Goal: Task Accomplishment & Management: Use online tool/utility

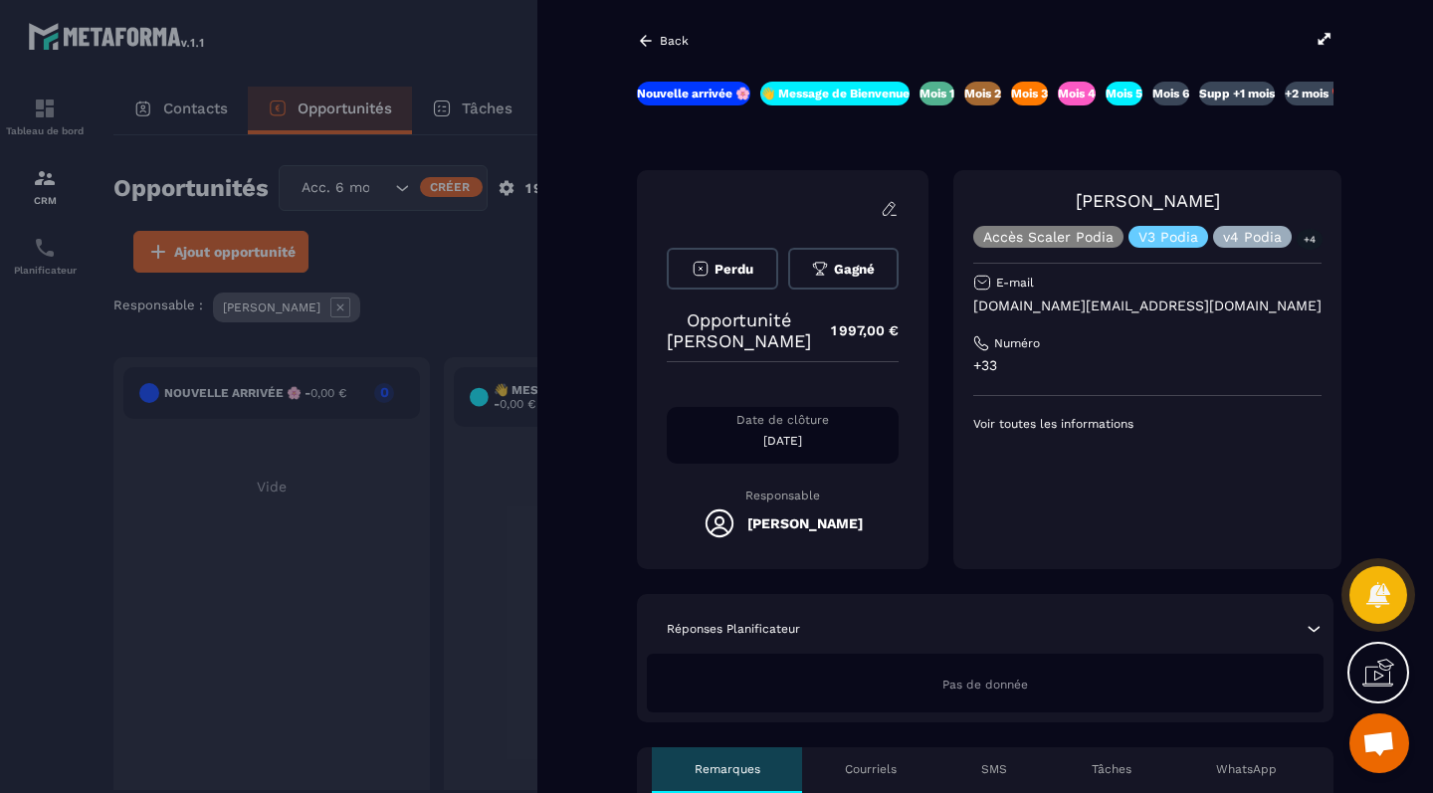
scroll to position [0, 151]
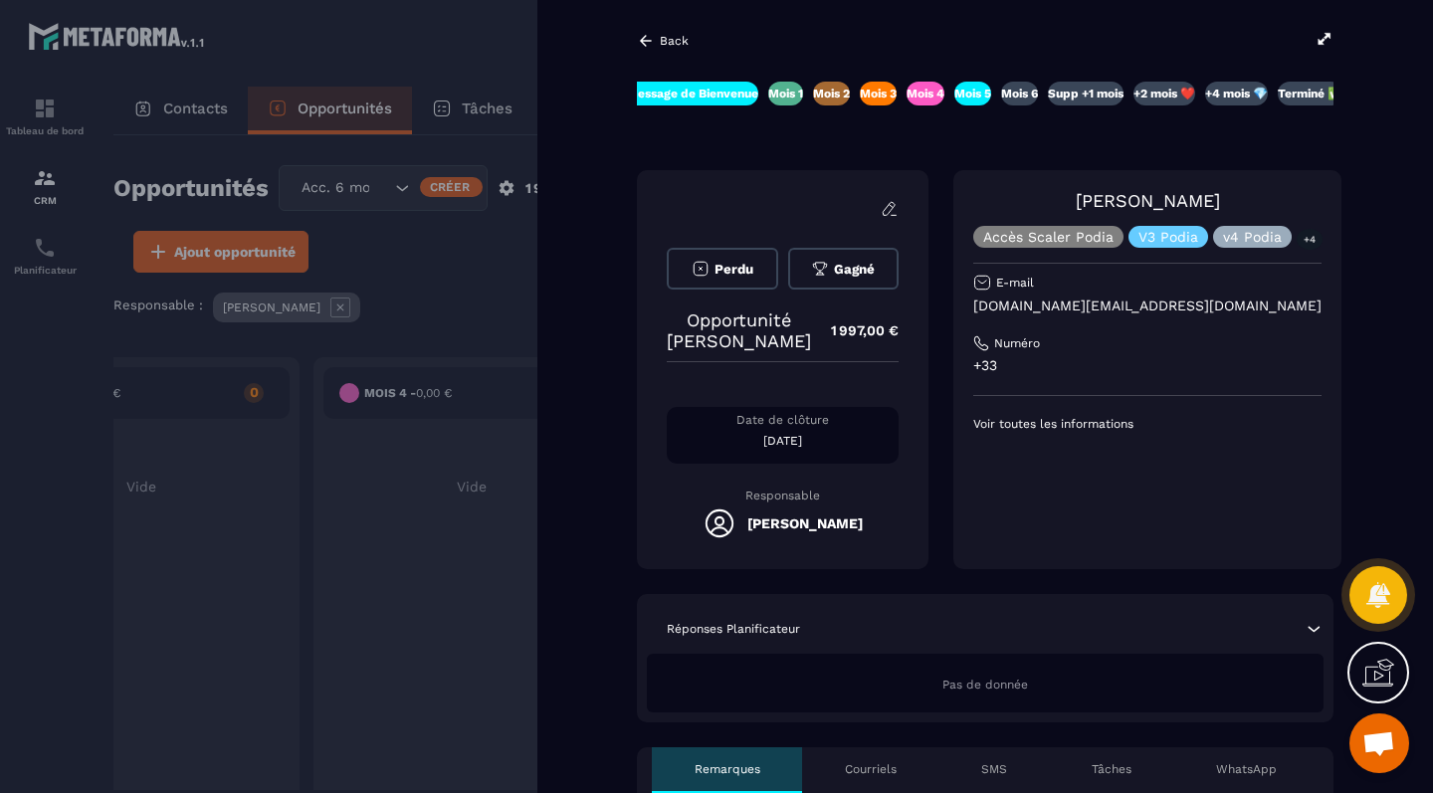
click at [994, 300] on p "[DOMAIN_NAME][EMAIL_ADDRESS][DOMAIN_NAME]" at bounding box center [1147, 305] width 348 height 19
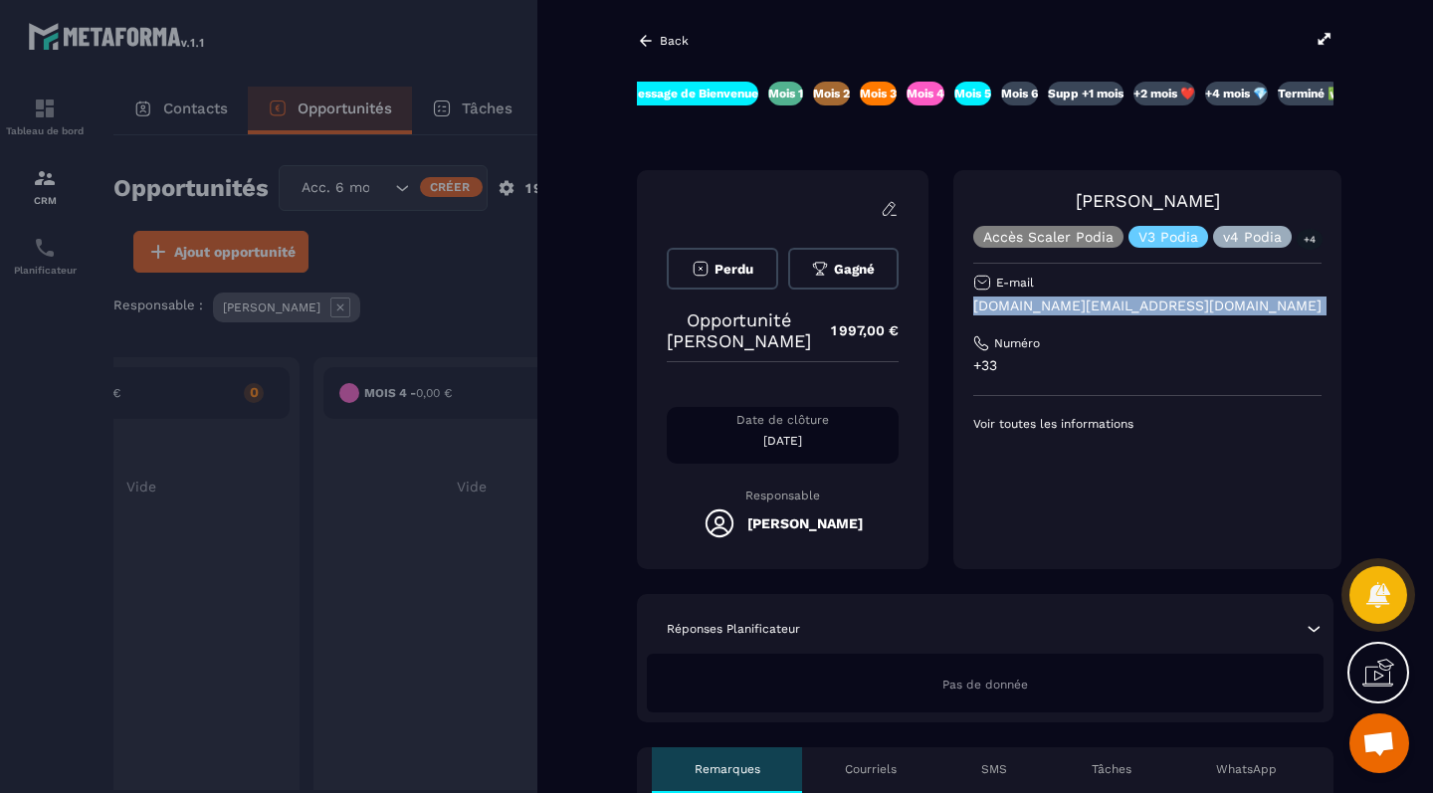
click at [1139, 313] on p "[DOMAIN_NAME][EMAIL_ADDRESS][DOMAIN_NAME]" at bounding box center [1147, 305] width 348 height 19
click at [1127, 308] on p "[DOMAIN_NAME][EMAIL_ADDRESS][DOMAIN_NAME]" at bounding box center [1147, 305] width 348 height 19
drag, startPoint x: 1127, startPoint y: 308, endPoint x: 954, endPoint y: 307, distance: 173.1
click at [954, 307] on div "Orane Obenaziza Accès Scaler Podia V3 Podia v4 Podia +4 E-mail [DOMAIN_NAME][EM…" at bounding box center [1147, 369] width 388 height 399
click at [413, 328] on div at bounding box center [716, 396] width 1433 height 793
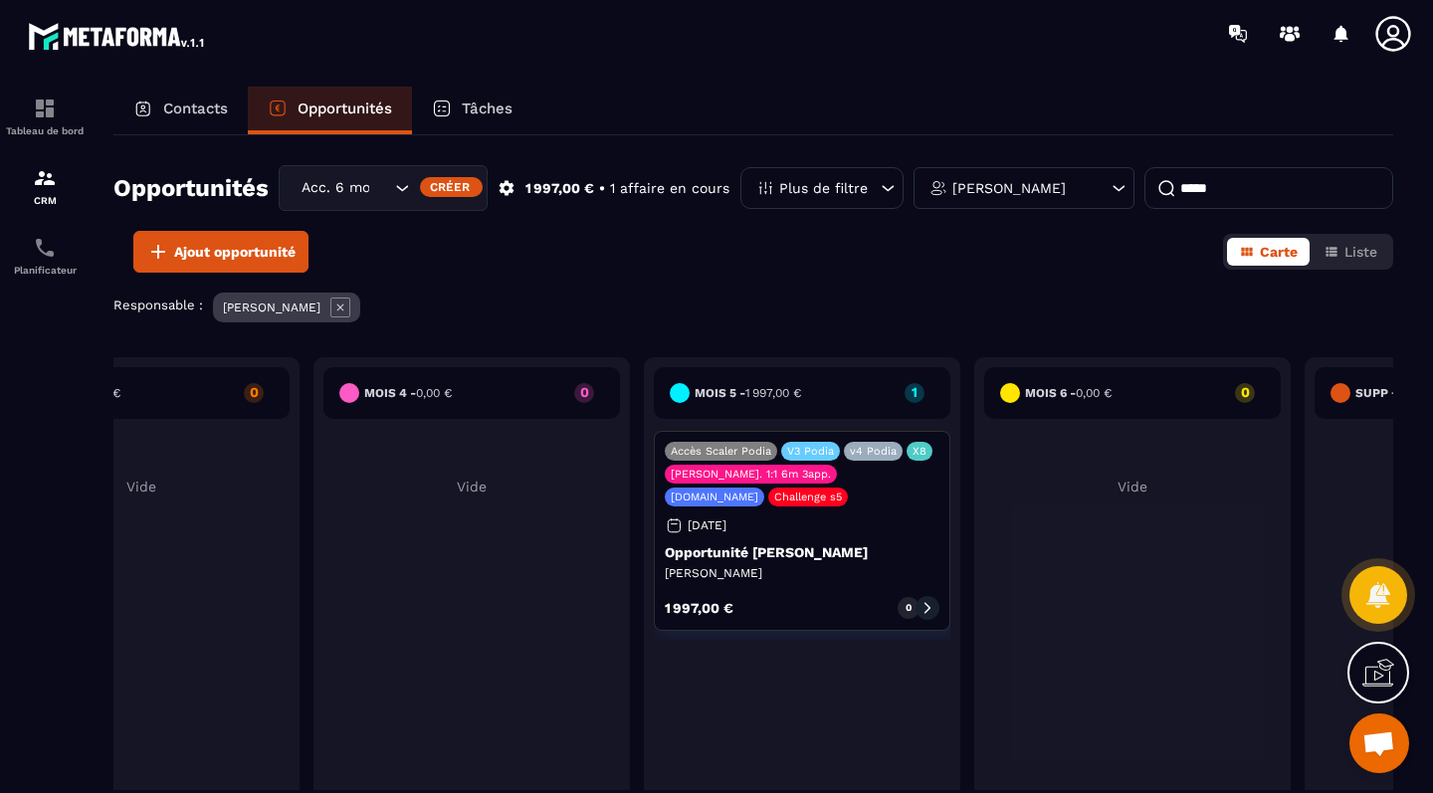
click at [403, 181] on icon "Search for option" at bounding box center [402, 188] width 20 height 20
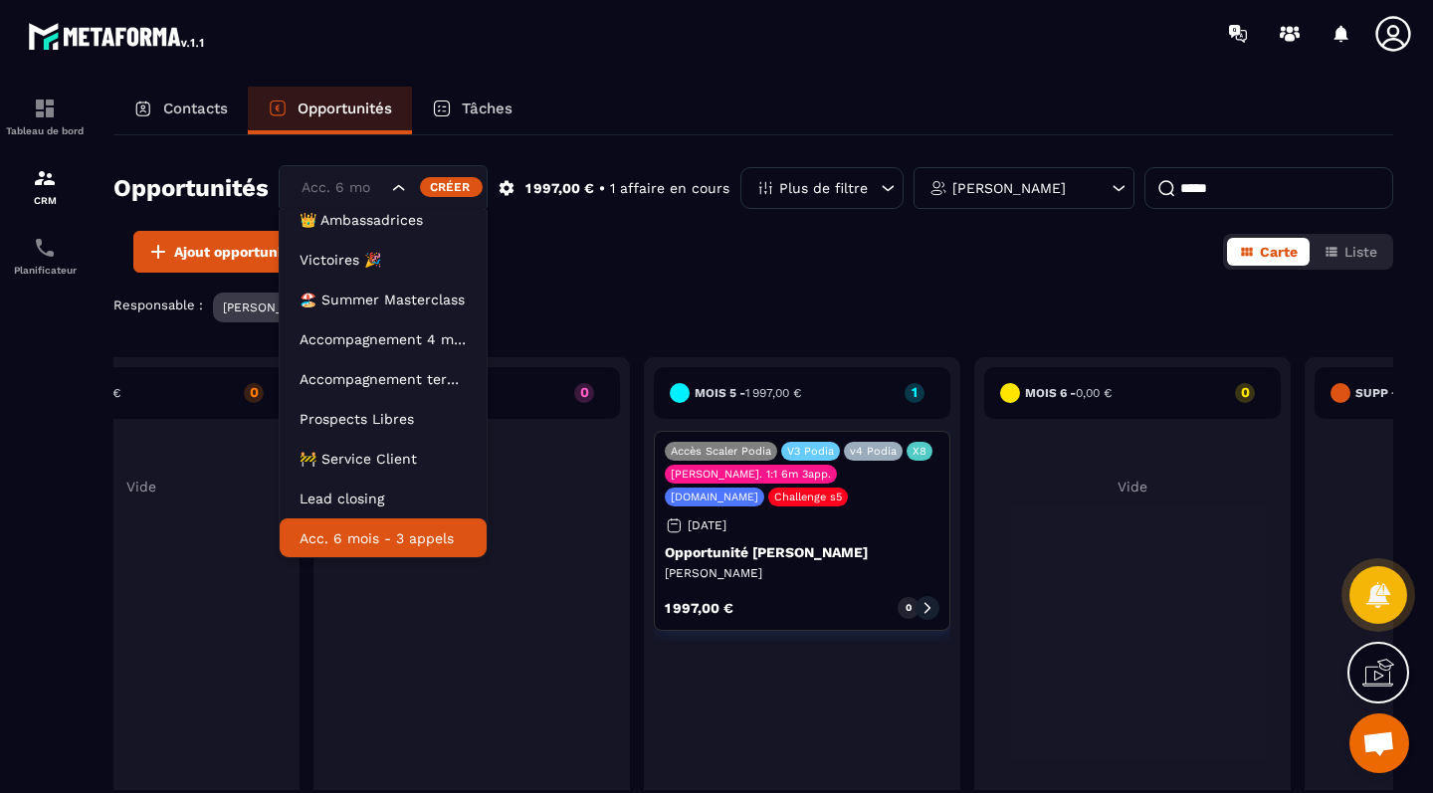
scroll to position [10, 0]
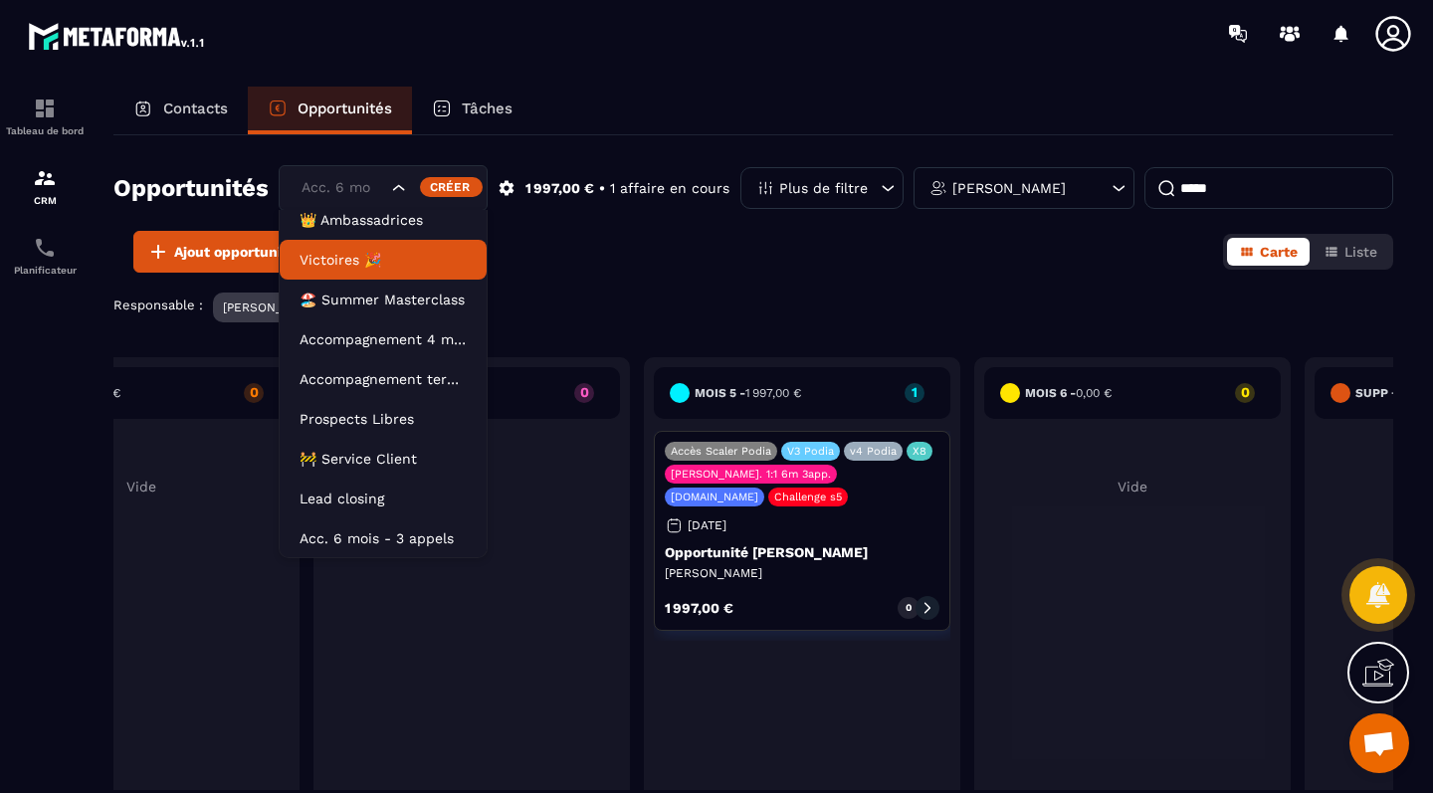
click at [389, 268] on p "Victoires 🎉" at bounding box center [382, 260] width 167 height 20
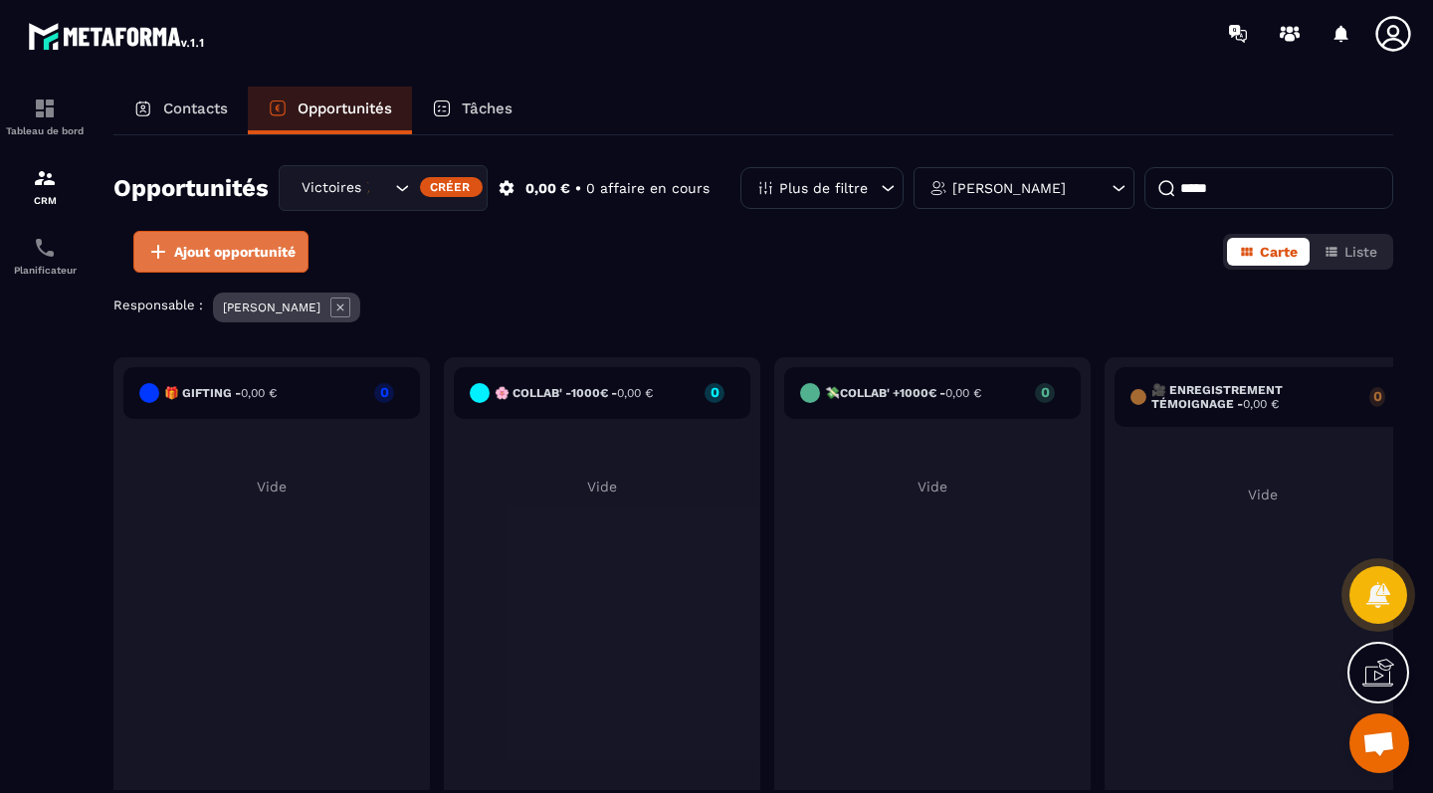
scroll to position [0, 0]
click at [210, 244] on span "Ajout opportunité" at bounding box center [234, 252] width 121 height 20
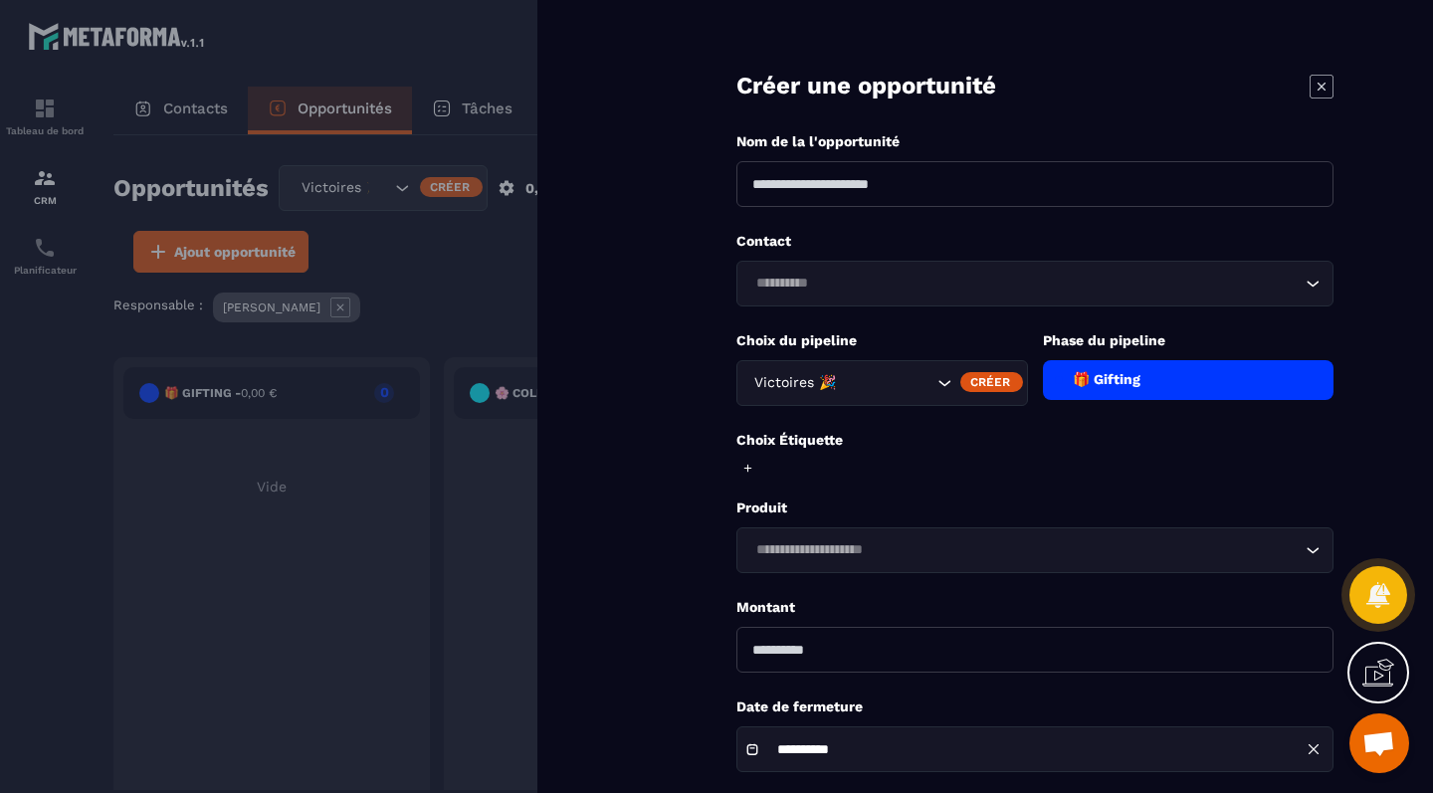
click at [906, 181] on input at bounding box center [1034, 184] width 597 height 46
click at [802, 280] on div "Contact Loading..." at bounding box center [1034, 269] width 597 height 75
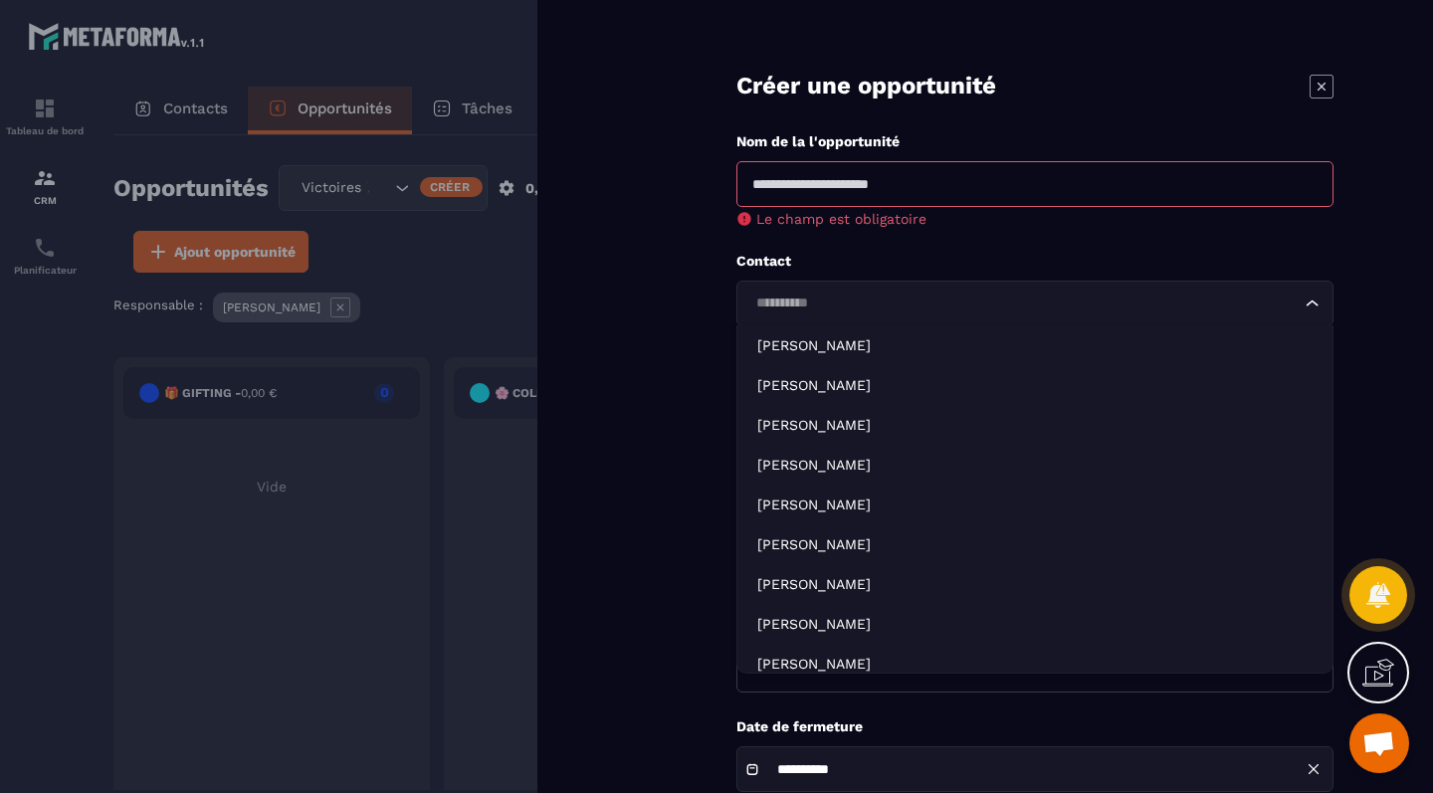
paste input "**********"
type input "**********"
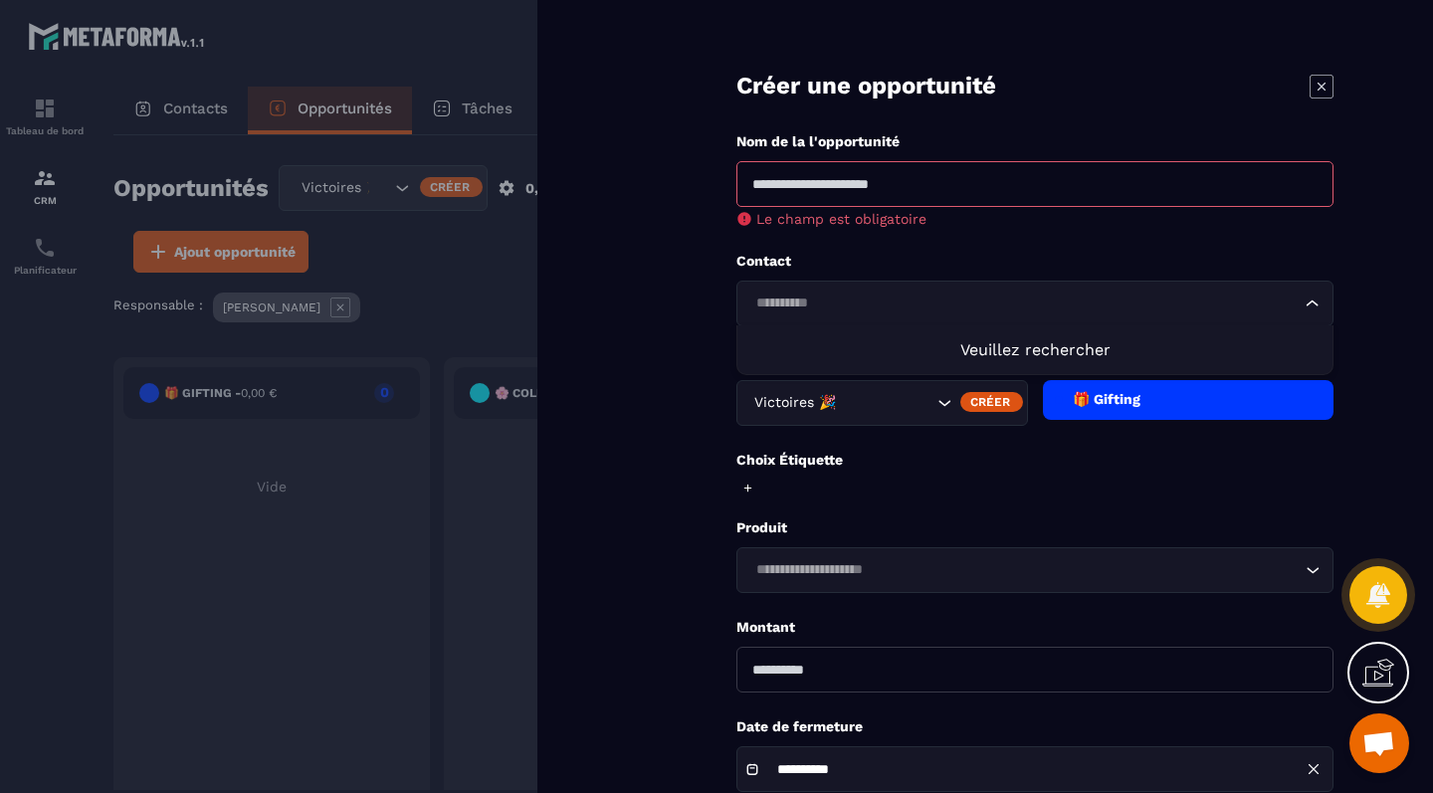
click at [332, 270] on div at bounding box center [716, 396] width 1433 height 793
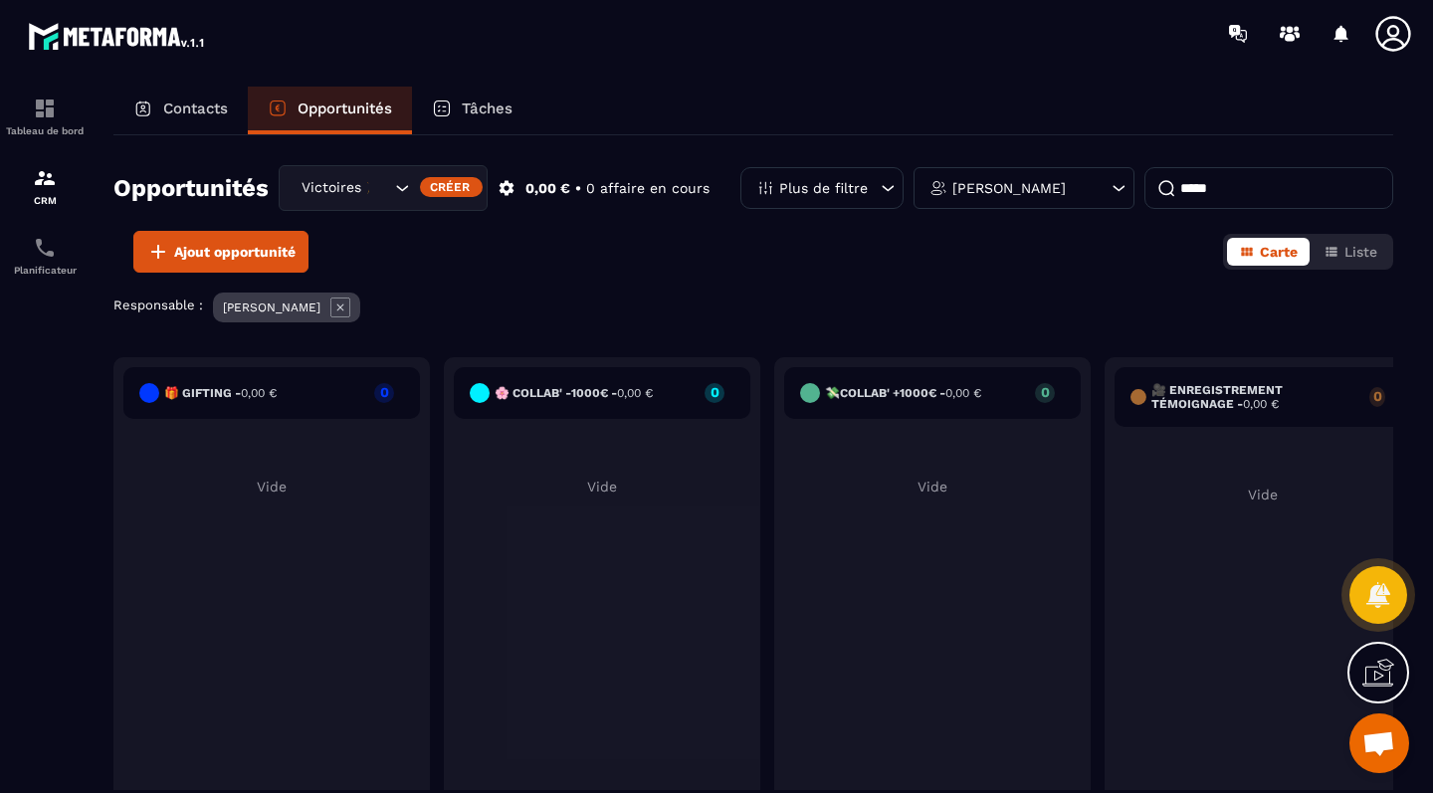
click at [401, 191] on icon "Search for option" at bounding box center [402, 188] width 20 height 20
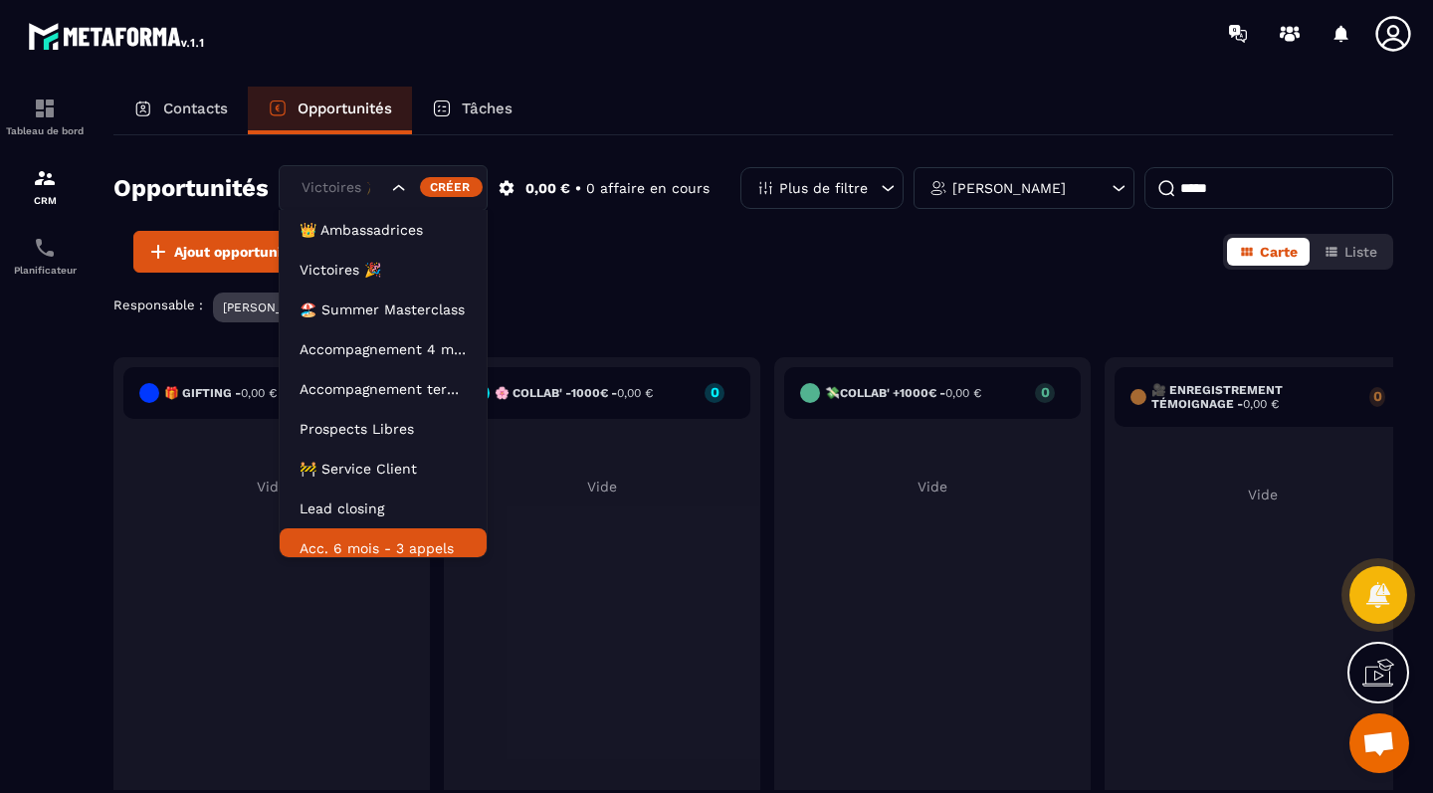
scroll to position [10, 0]
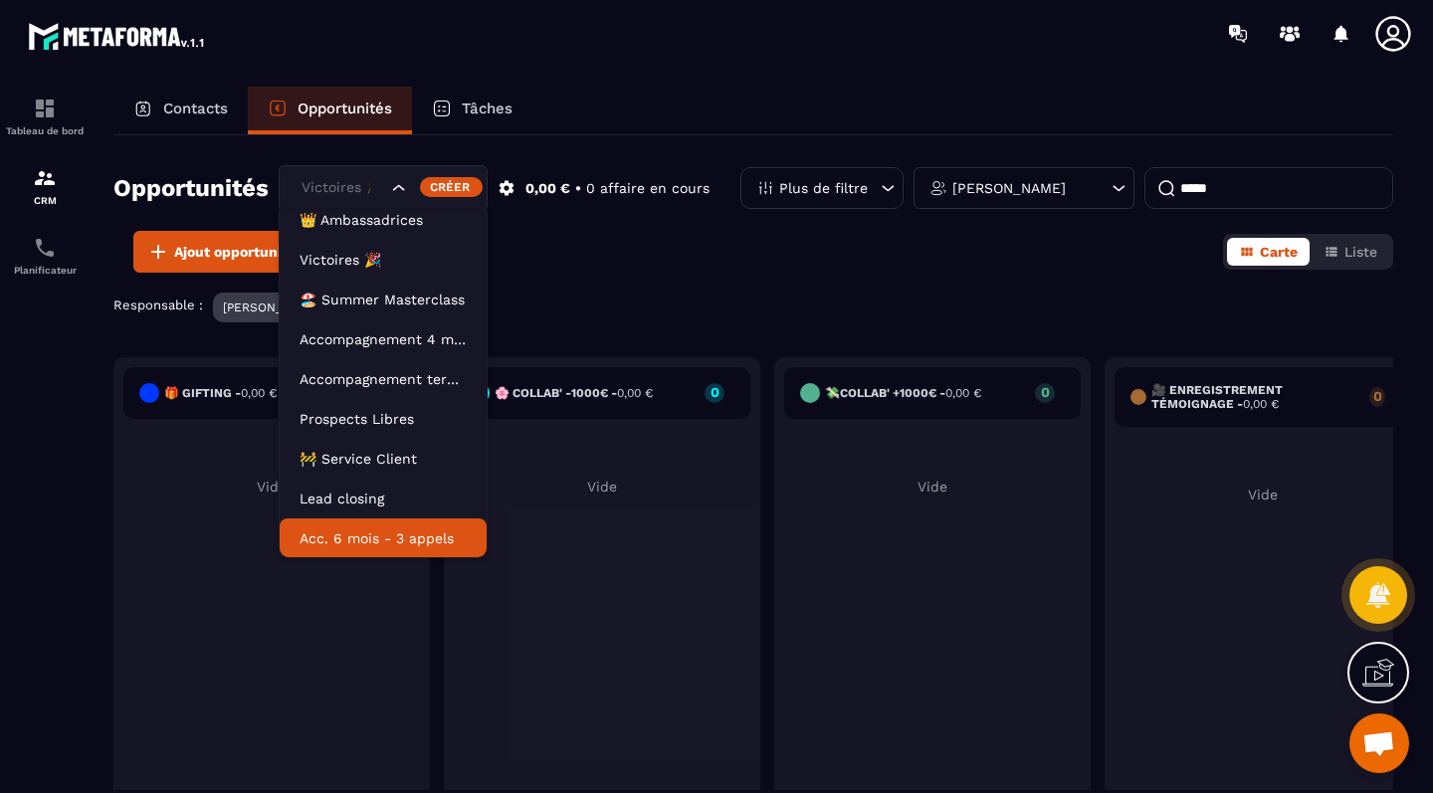
click at [359, 538] on p "Acc. 6 mois - 3 appels" at bounding box center [382, 538] width 167 height 20
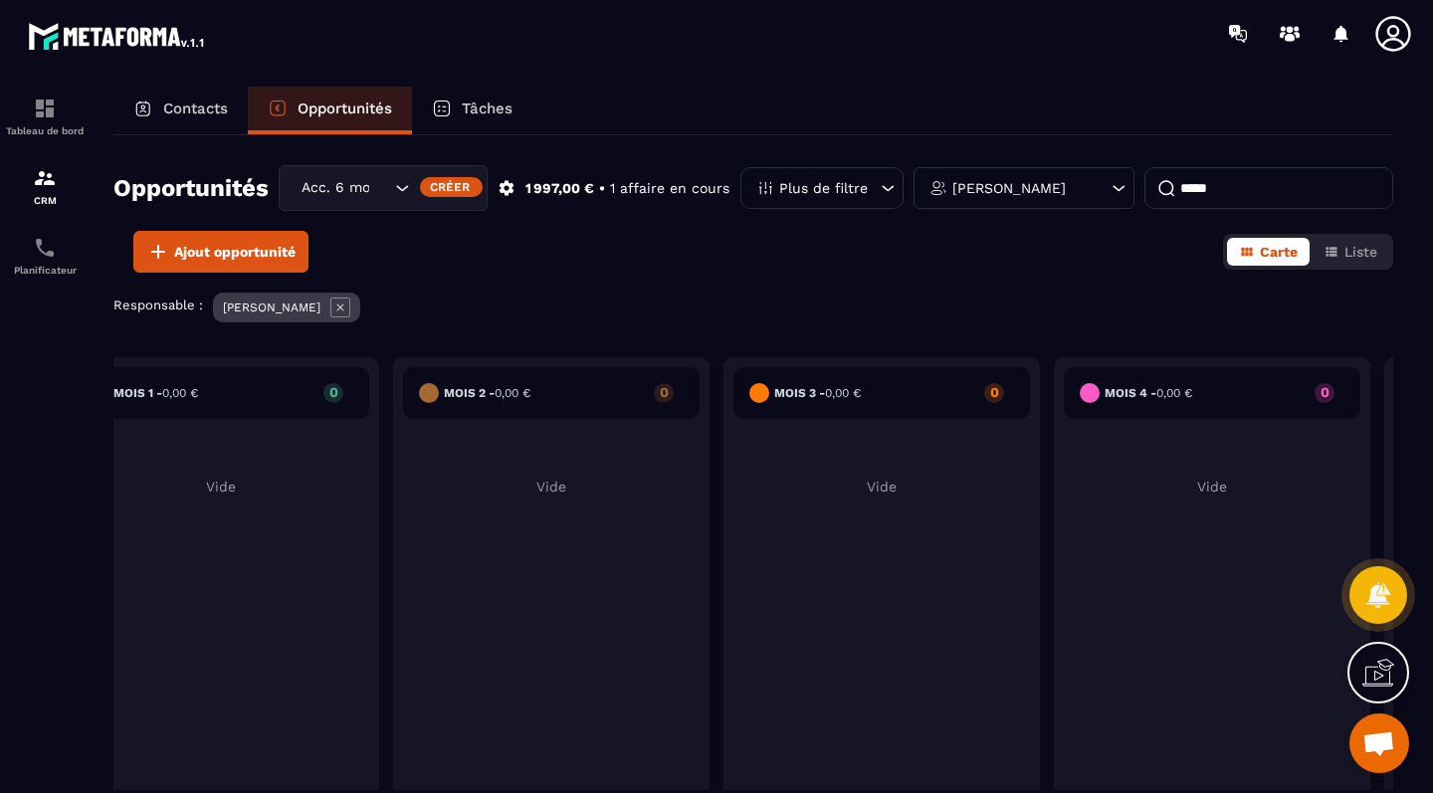
scroll to position [0, 1110]
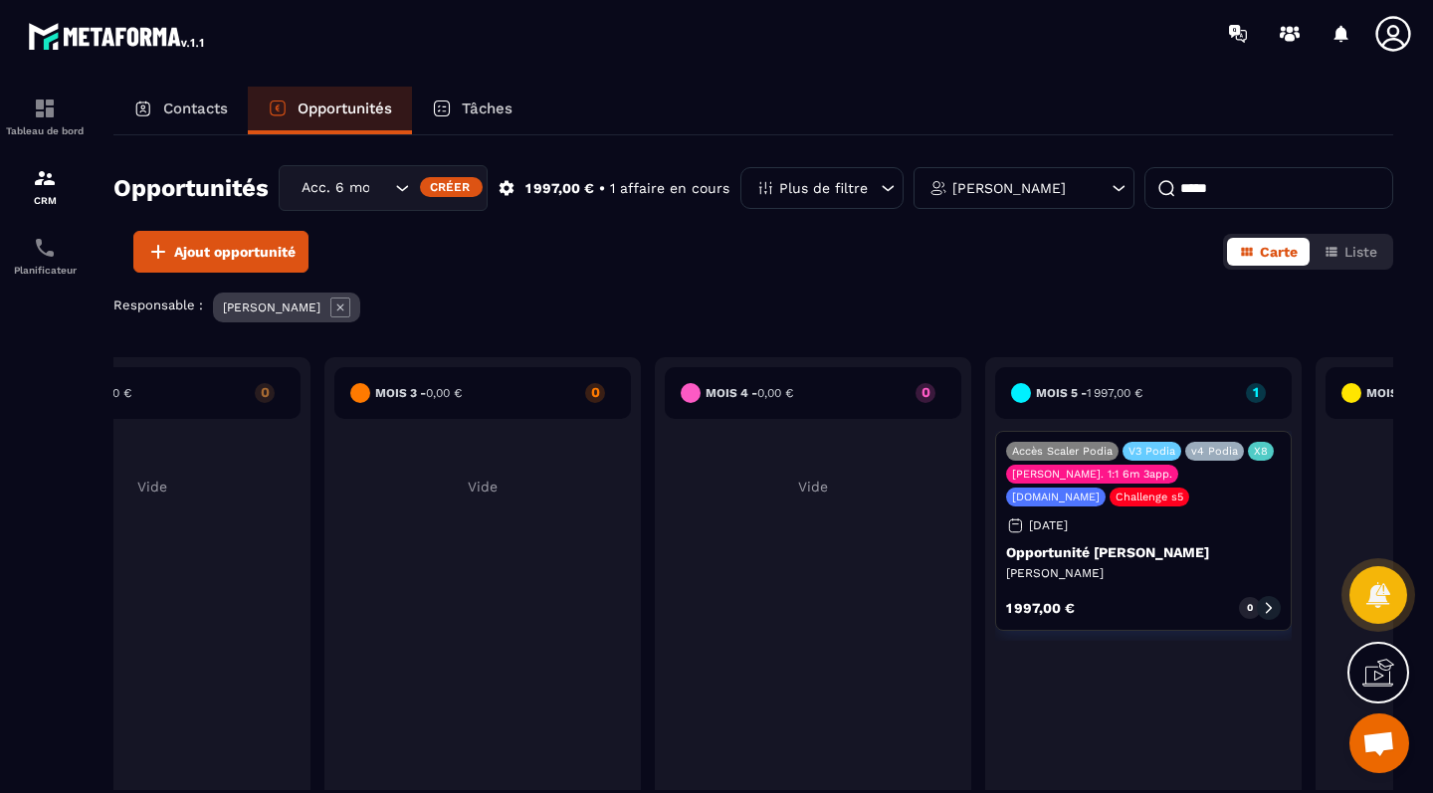
click at [1069, 548] on p "Opportunité [PERSON_NAME]" at bounding box center [1143, 552] width 275 height 16
click at [1045, 559] on p "Opportunité [PERSON_NAME]" at bounding box center [1143, 552] width 275 height 16
